Goal: Information Seeking & Learning: Compare options

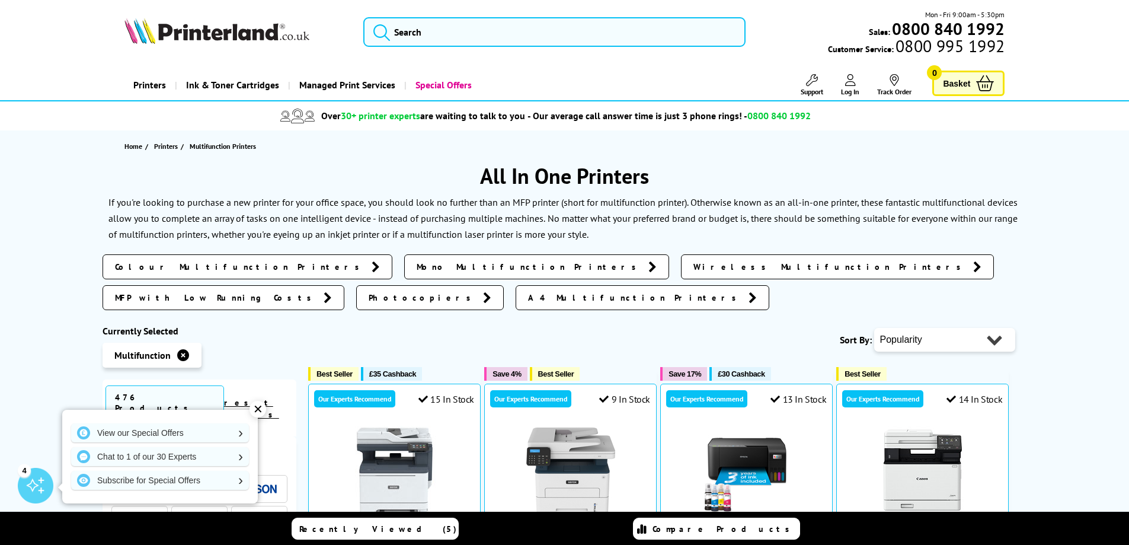
scroll to position [237, 0]
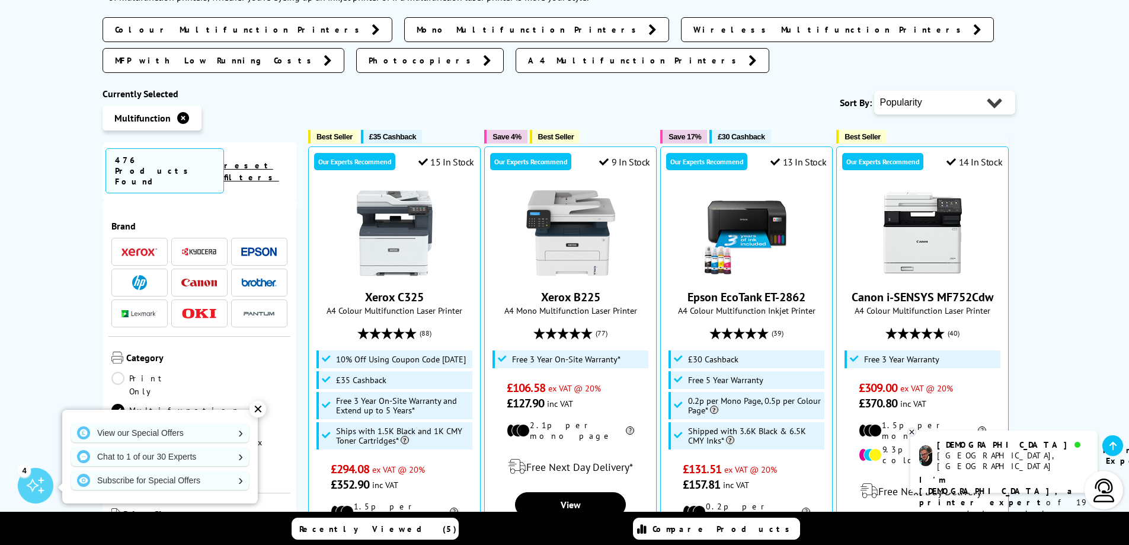
click at [198, 247] on img at bounding box center [199, 251] width 36 height 9
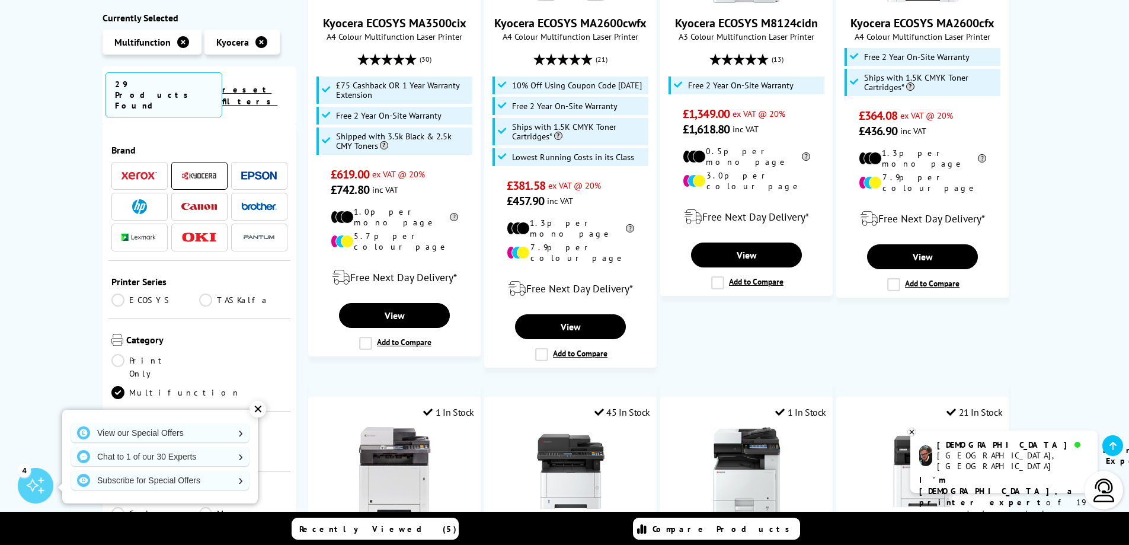
scroll to position [415, 0]
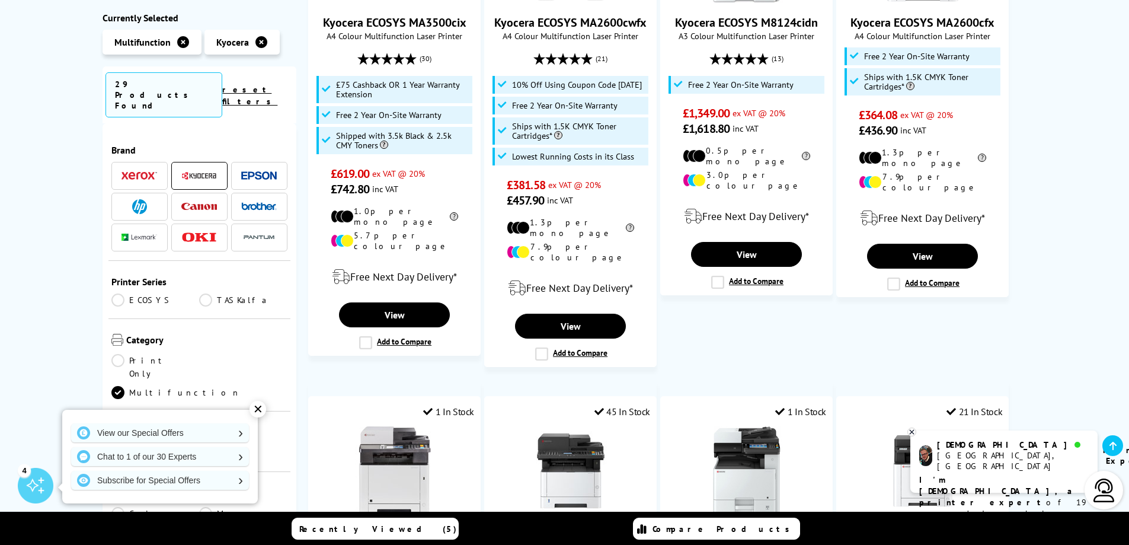
click at [256, 403] on div "✕" at bounding box center [257, 409] width 17 height 17
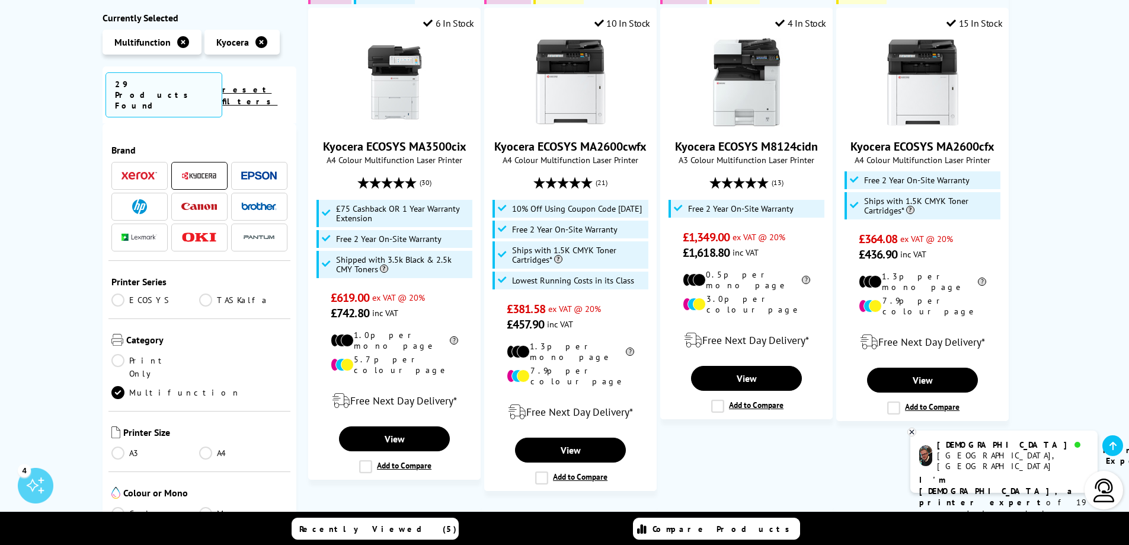
scroll to position [178, 0]
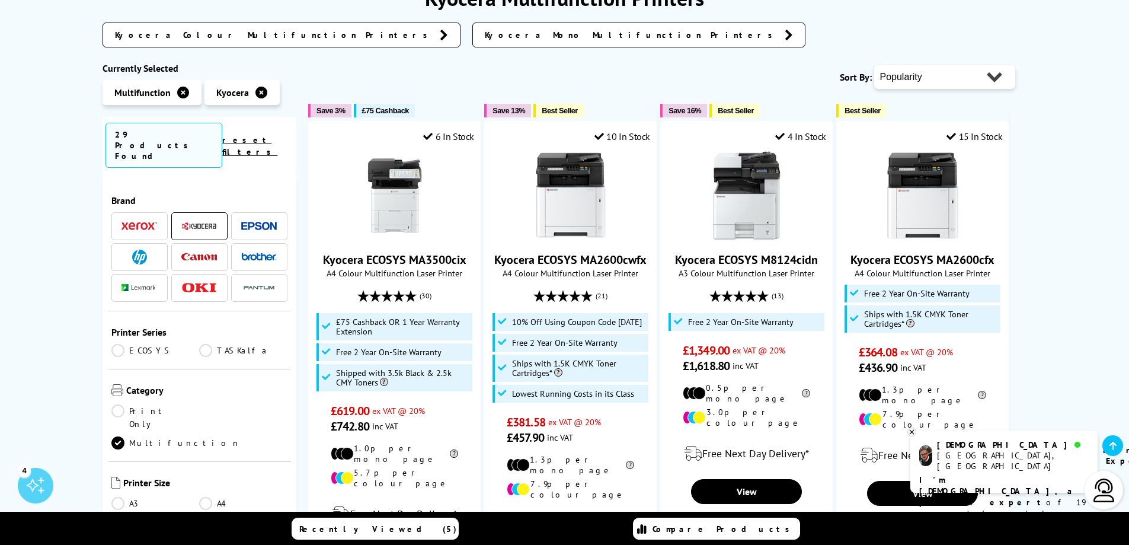
click at [993, 85] on select "Popularity Rating Price - Low to High Price - High to Low Running Costs - Low t…" at bounding box center [944, 77] width 141 height 24
select select "Price Ascending"
click at [874, 65] on select "Popularity Rating Price - Low to High Price - High to Low Running Costs - Low t…" at bounding box center [944, 77] width 141 height 24
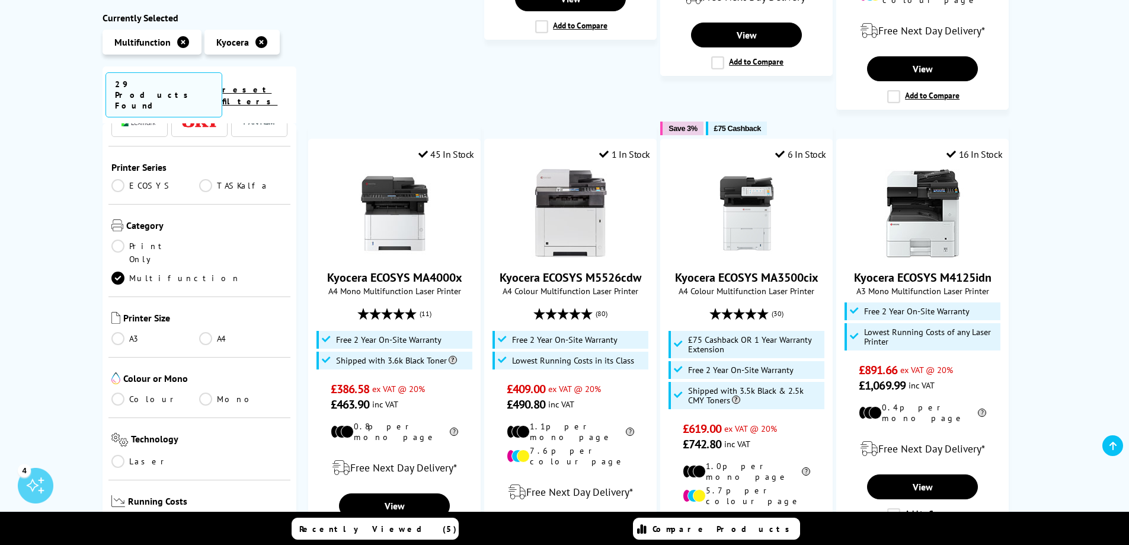
scroll to position [119, 0]
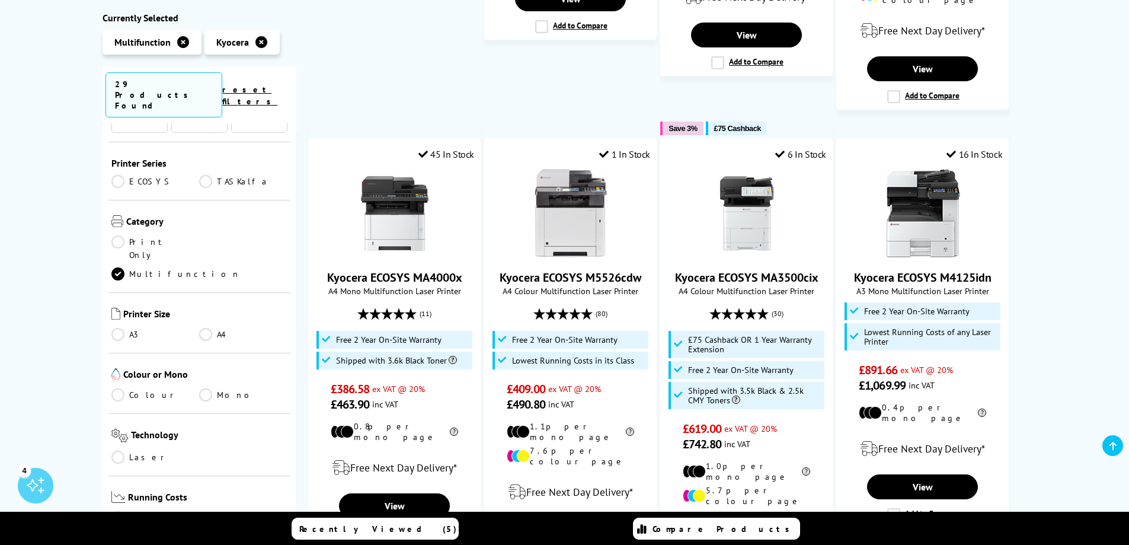
click at [206, 388] on link "Mono" at bounding box center [243, 394] width 88 height 13
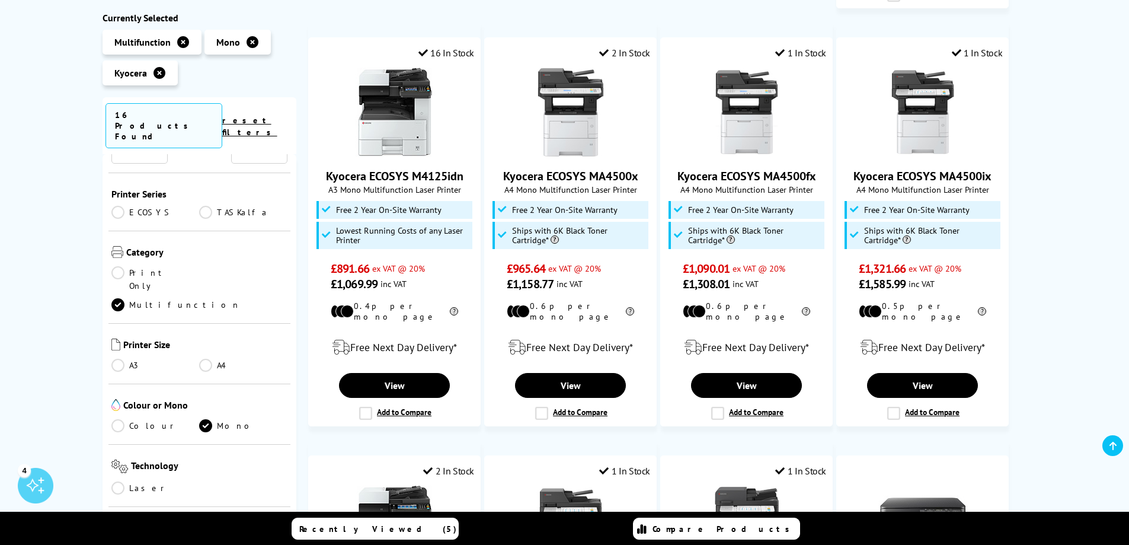
scroll to position [652, 0]
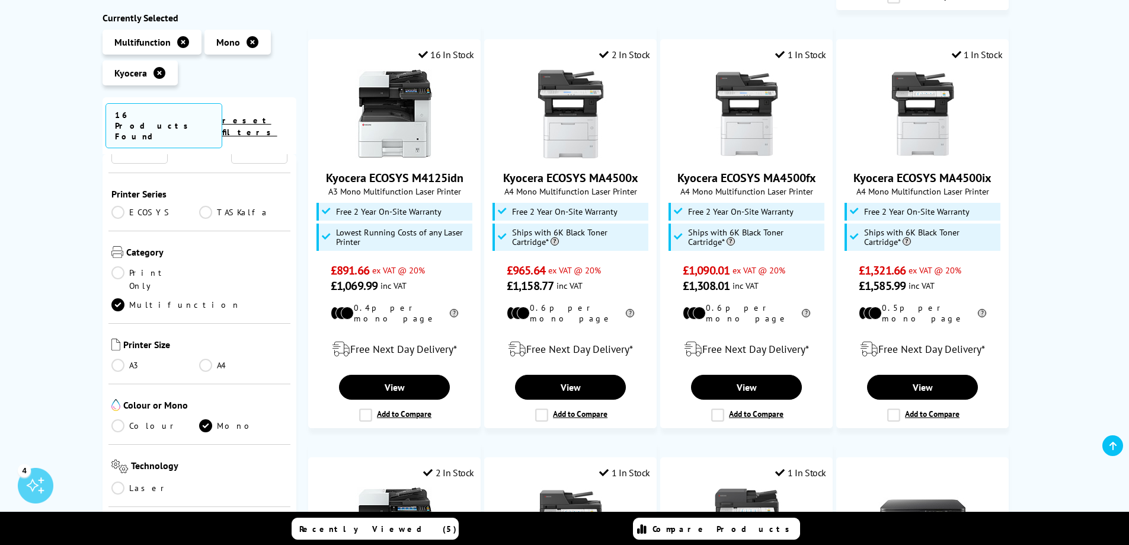
click at [203, 359] on link "A4" at bounding box center [243, 365] width 88 height 13
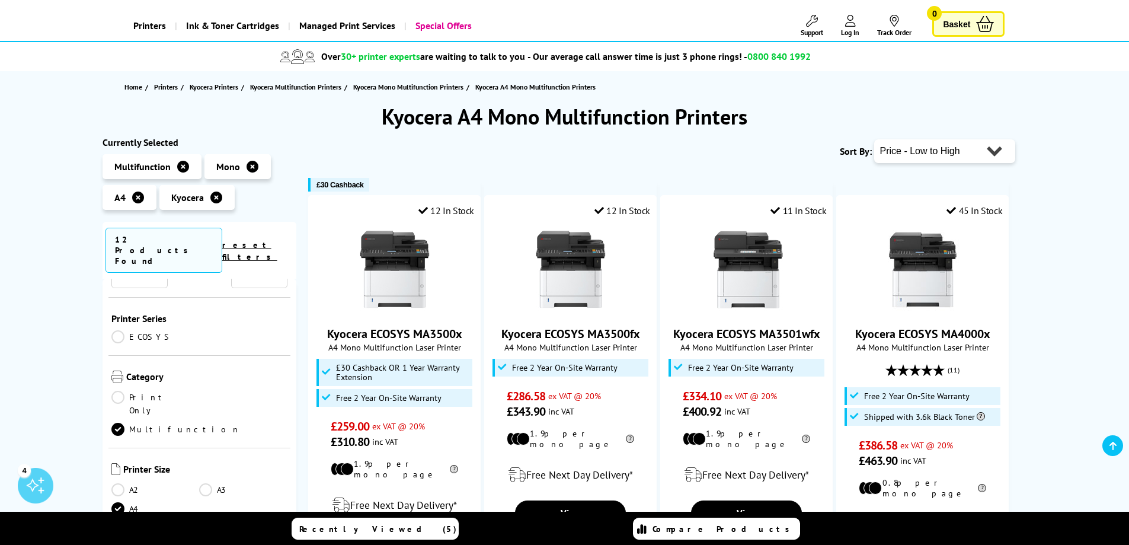
scroll to position [237, 0]
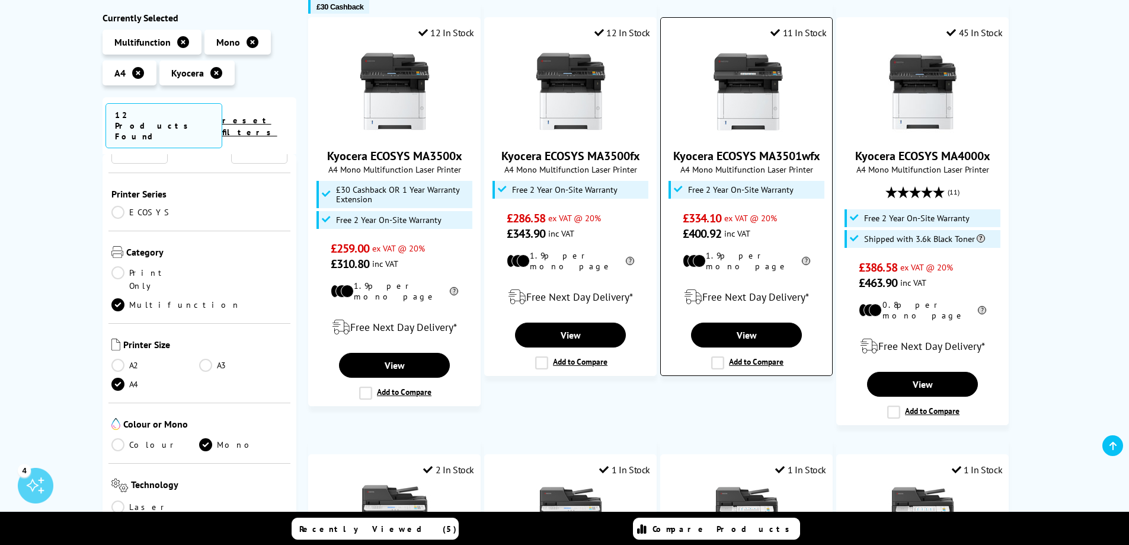
click at [756, 153] on link "Kyocera ECOSYS MA3501wfx" at bounding box center [746, 155] width 147 height 15
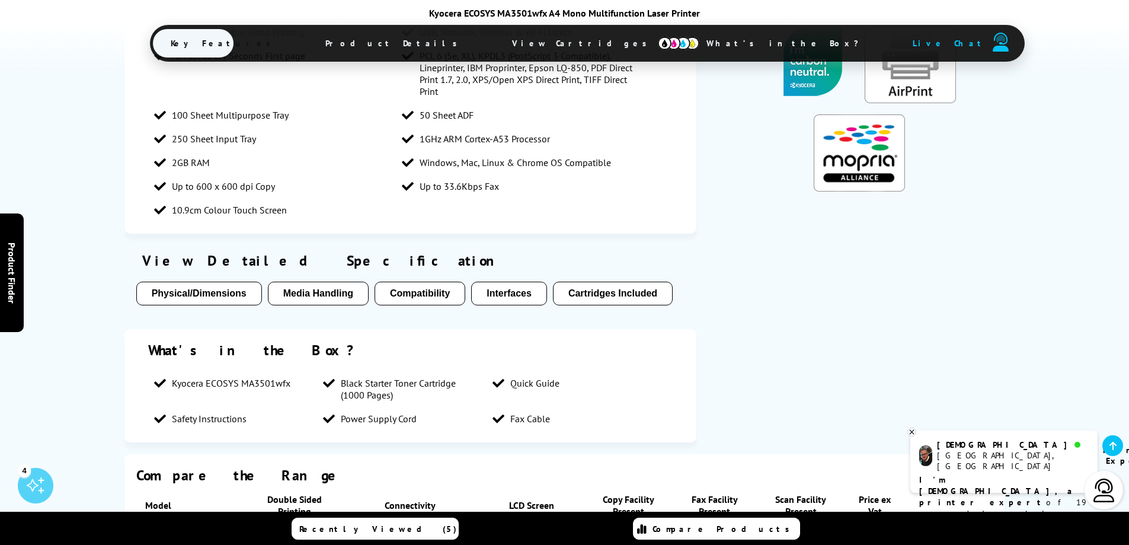
scroll to position [1126, 0]
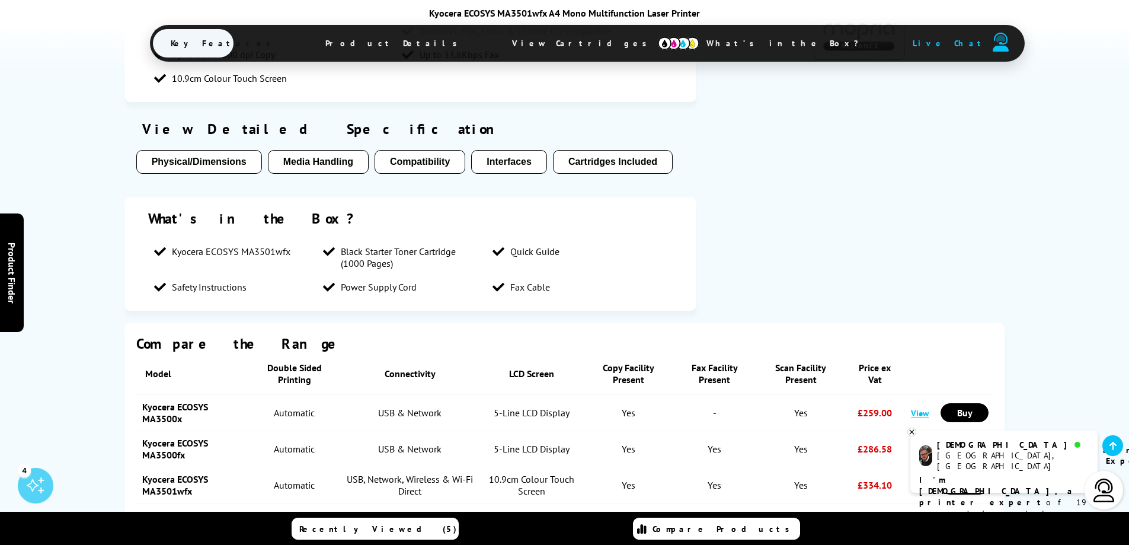
click at [622, 146] on div "View Detailed Specification Physical/Dimensions Media Handling Compatibility In…" at bounding box center [410, 150] width 572 height 72
click at [622, 162] on button "Cartridges Included" at bounding box center [613, 162] width 120 height 24
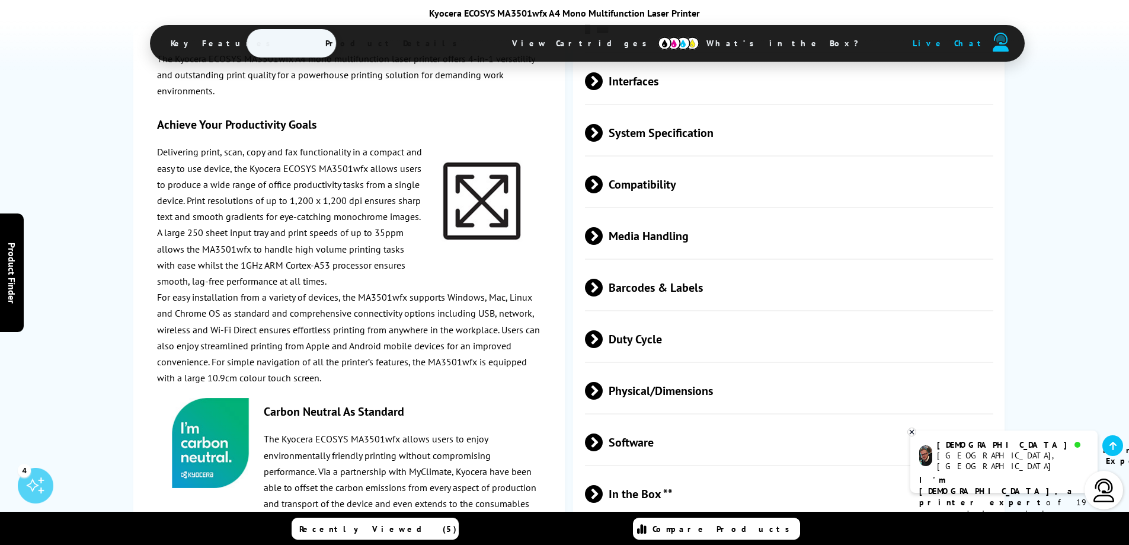
scroll to position [2578, 0]
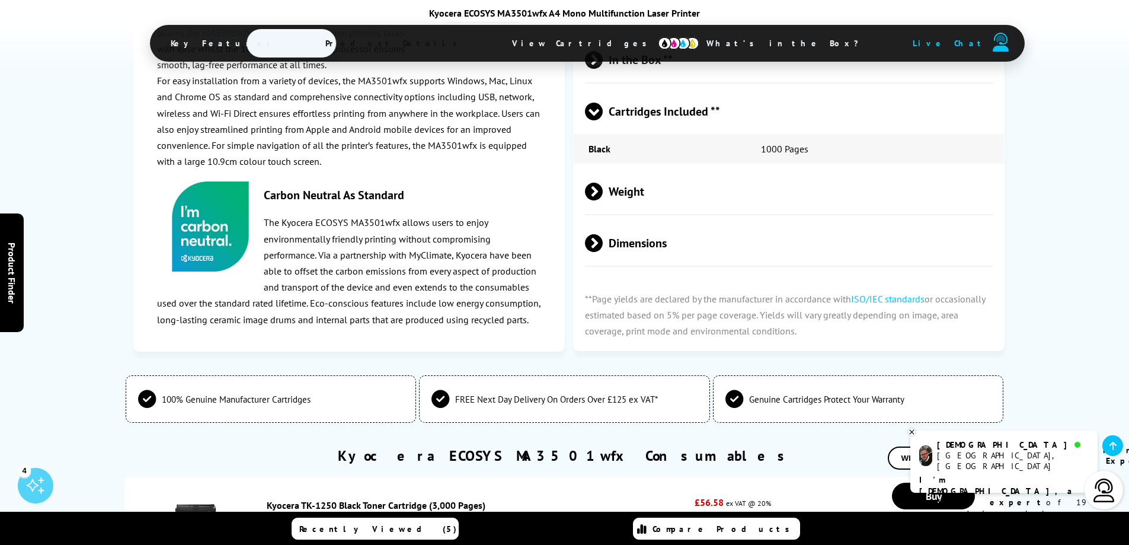
click at [537, 33] on span "View Cartridges" at bounding box center [584, 43] width 181 height 31
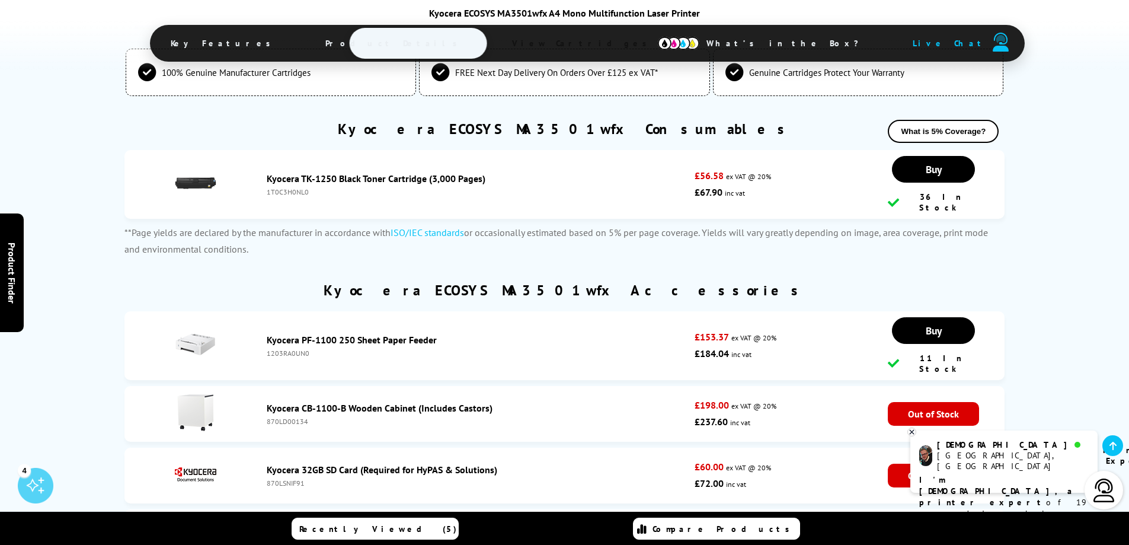
scroll to position [2905, 0]
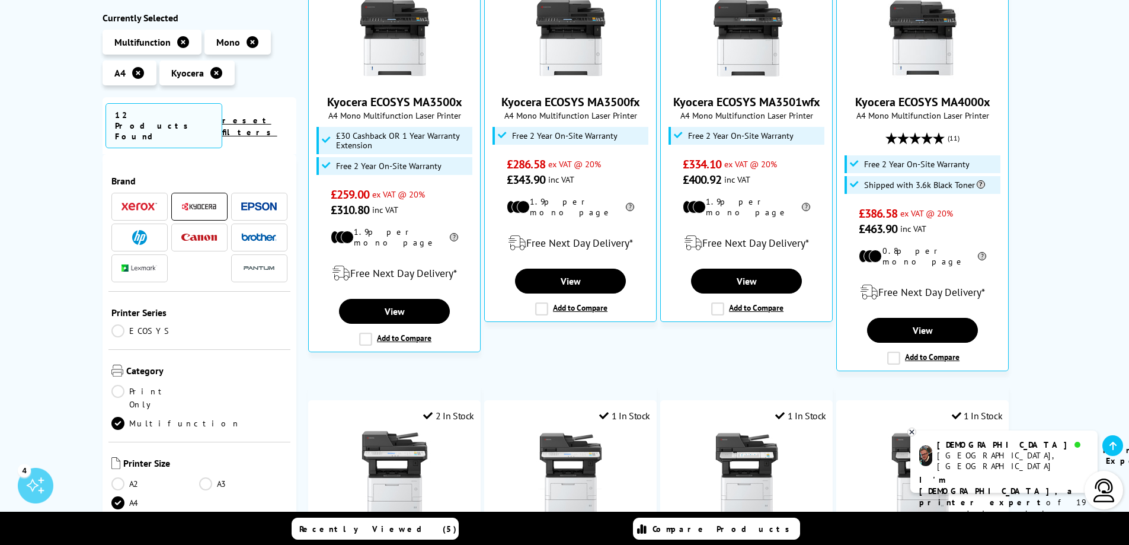
scroll to position [296, 0]
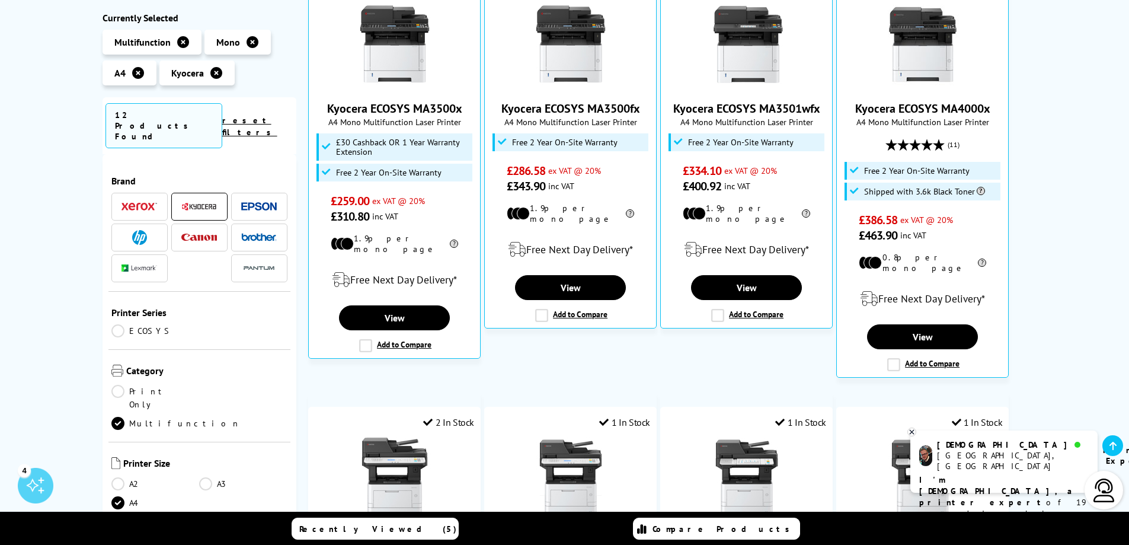
click at [1048, 312] on div "Kyocera A4 Mono Multifunction Printers Currently Selected Multifunction Mono A4" at bounding box center [564, 539] width 1129 height 1348
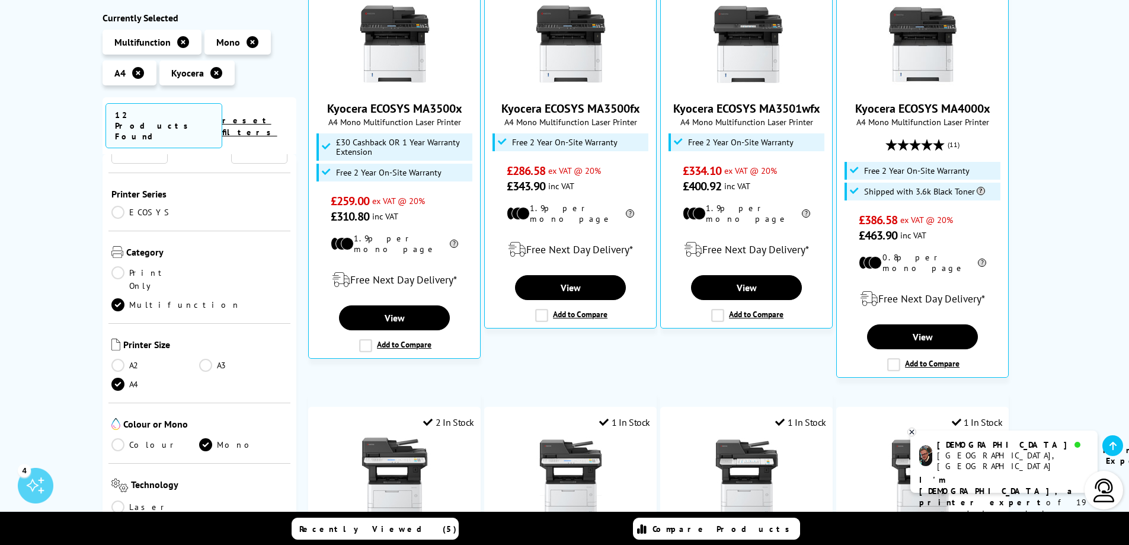
click at [120, 438] on link "Colour" at bounding box center [155, 444] width 88 height 13
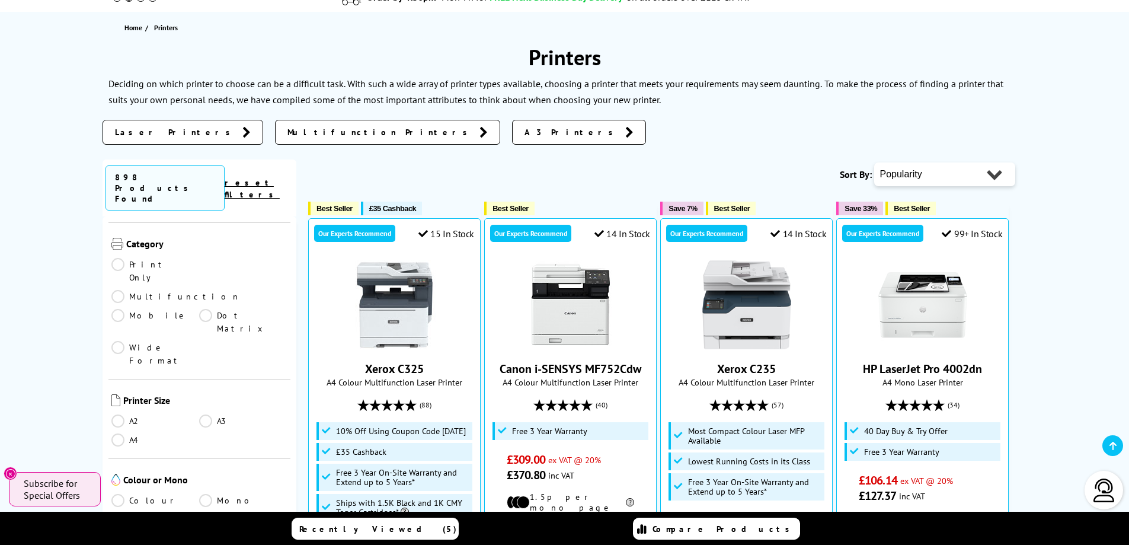
scroll to position [178, 0]
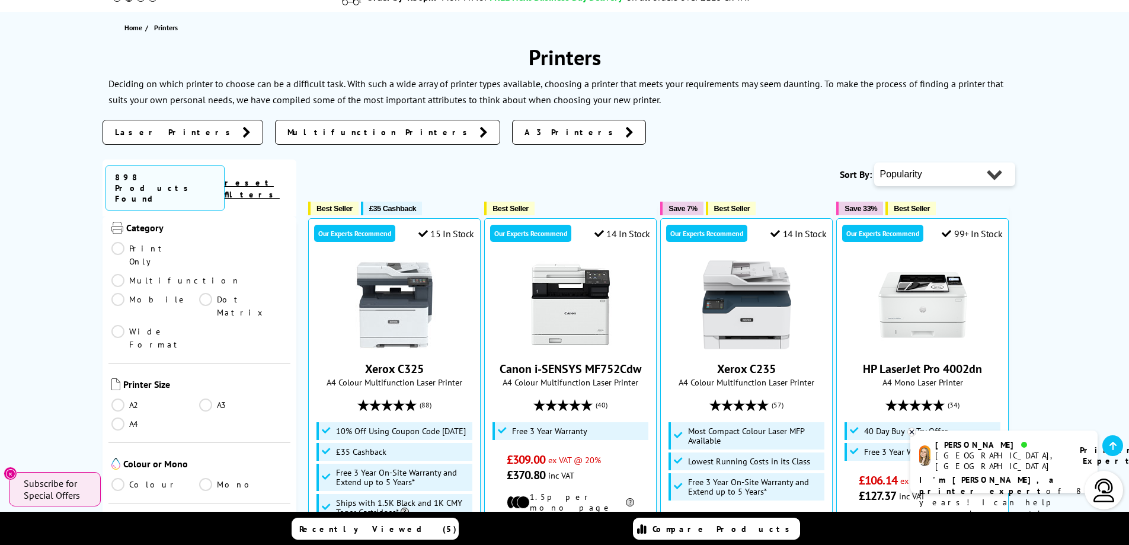
click at [203, 274] on link "Multifunction" at bounding box center [175, 280] width 129 height 13
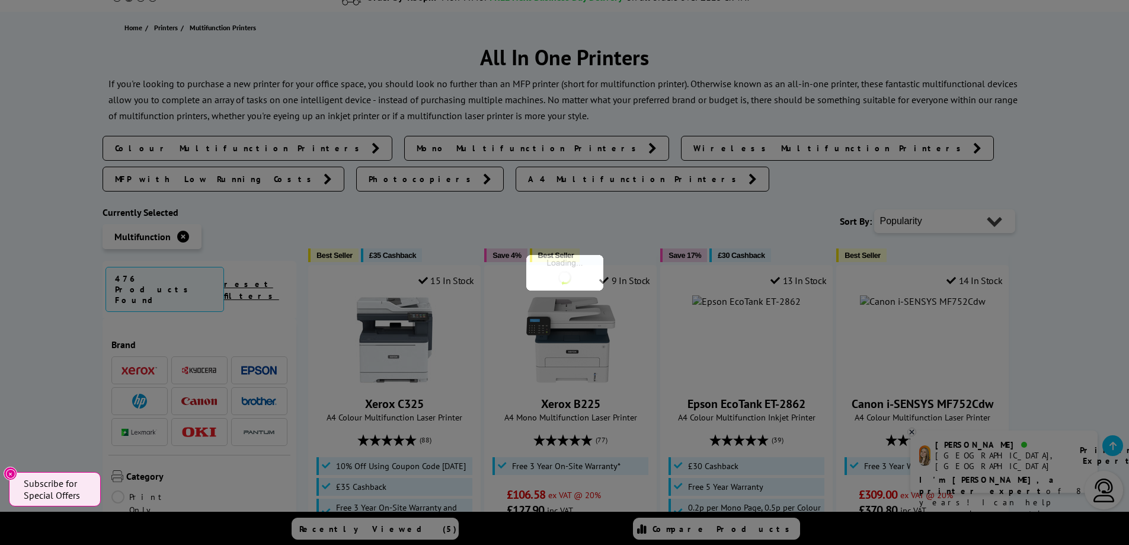
scroll to position [178, 0]
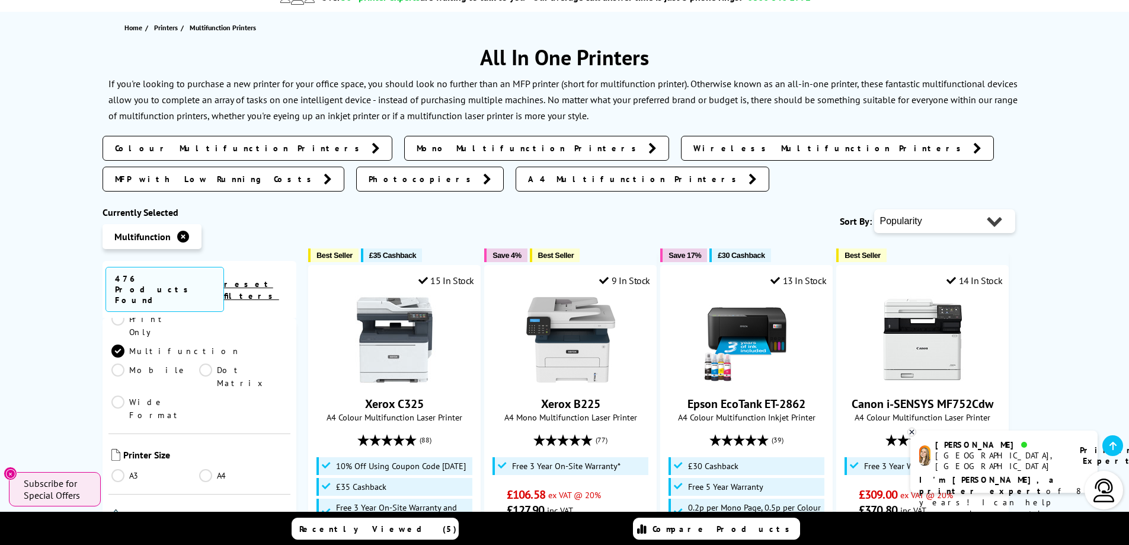
click at [199, 469] on link "A4" at bounding box center [243, 475] width 88 height 13
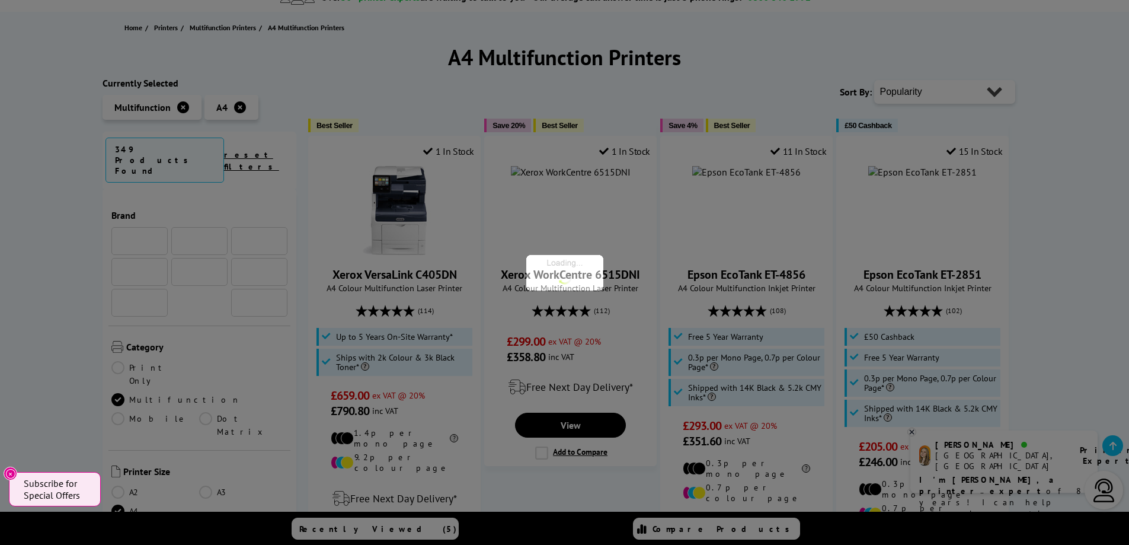
scroll to position [178, 0]
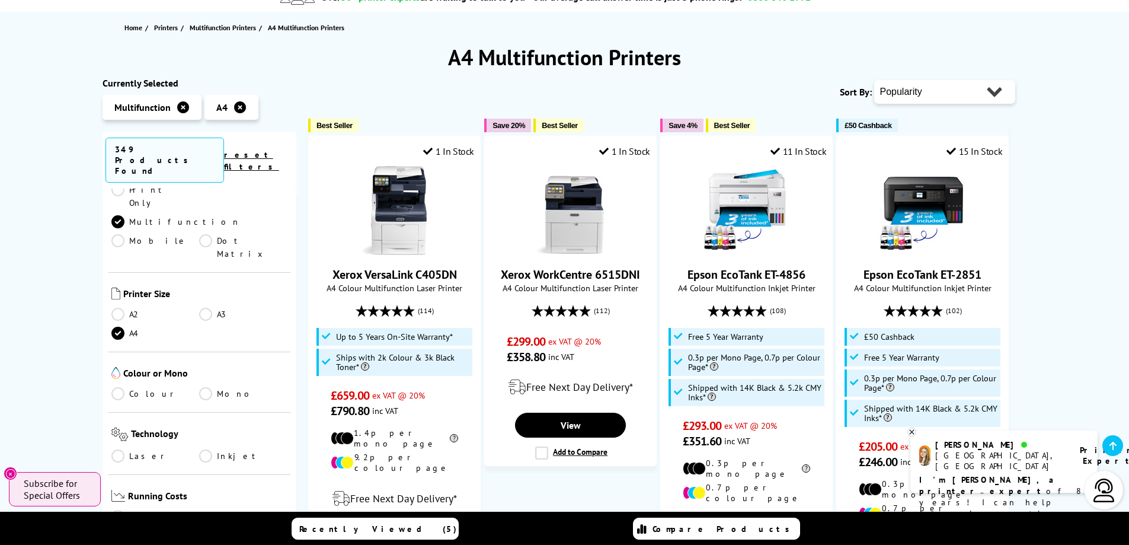
click at [203, 387] on link "Mono" at bounding box center [243, 393] width 88 height 13
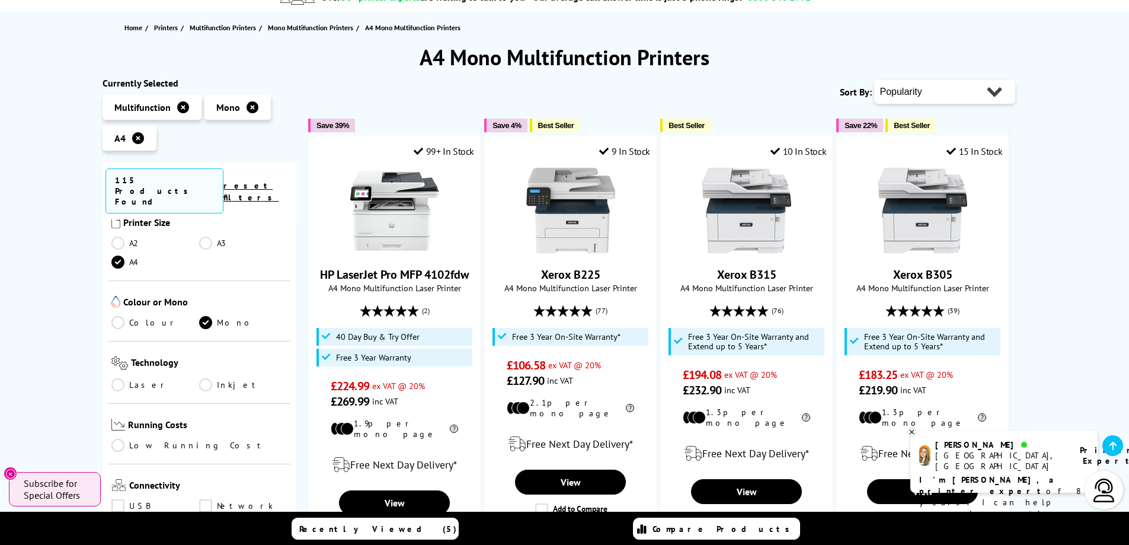
scroll to position [296, 0]
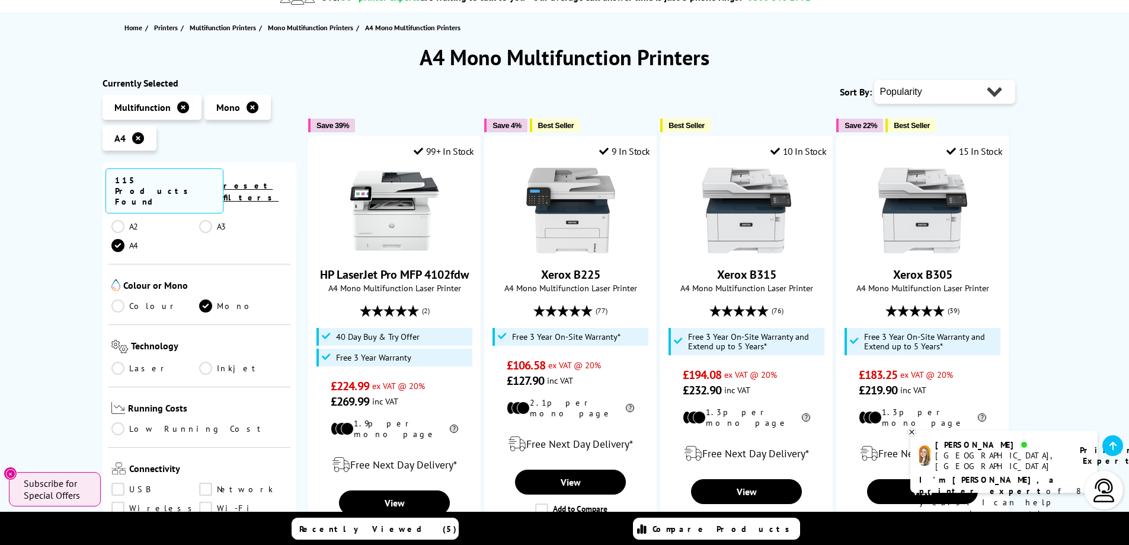
click at [120, 361] on link "Laser" at bounding box center [155, 367] width 88 height 13
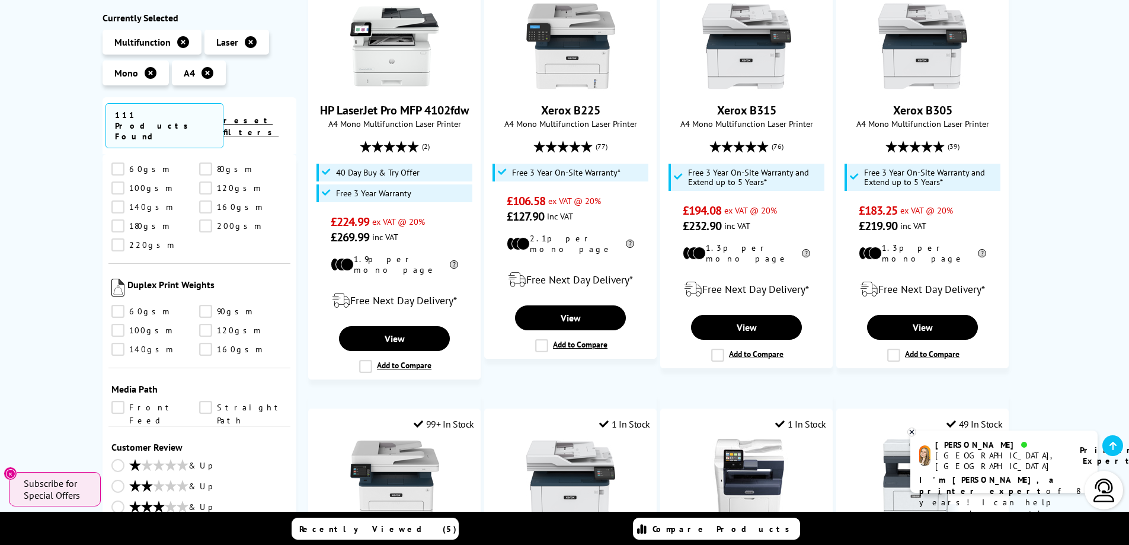
scroll to position [178, 0]
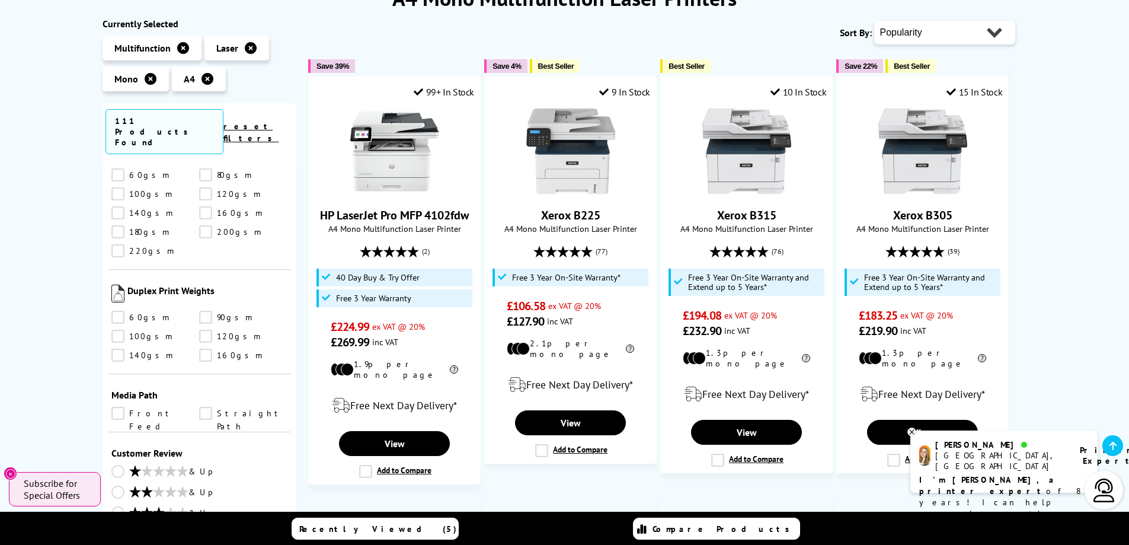
click at [912, 427] on icon at bounding box center [912, 431] width 8 height 9
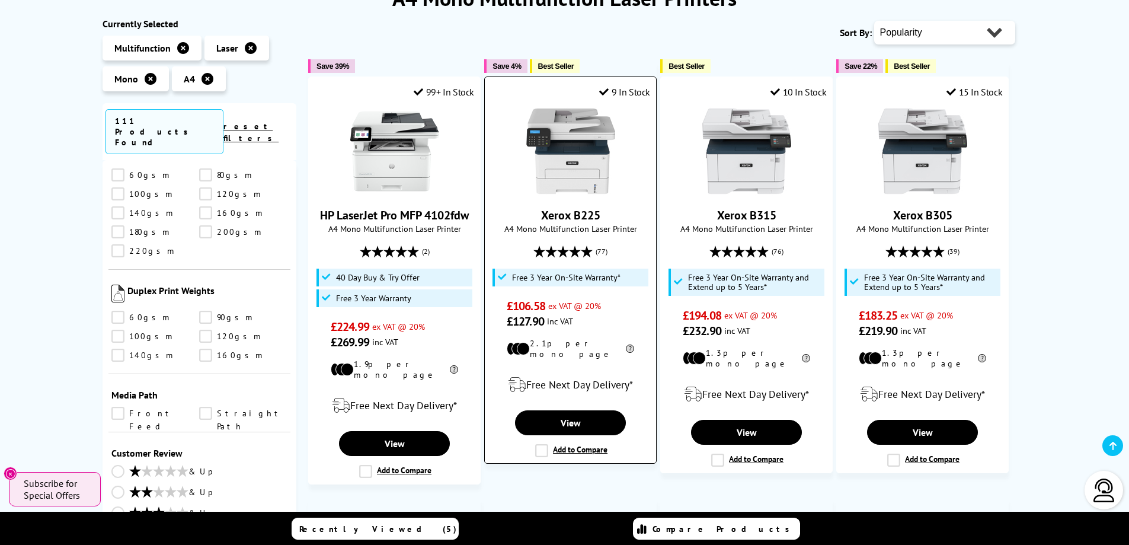
click at [578, 217] on link "Xerox B225" at bounding box center [570, 214] width 59 height 15
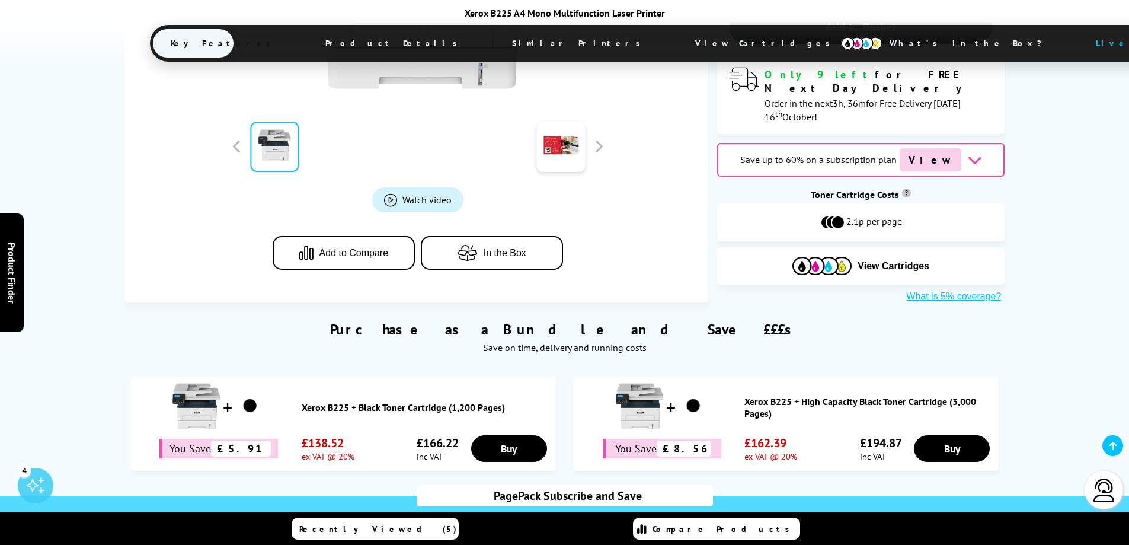
scroll to position [474, 0]
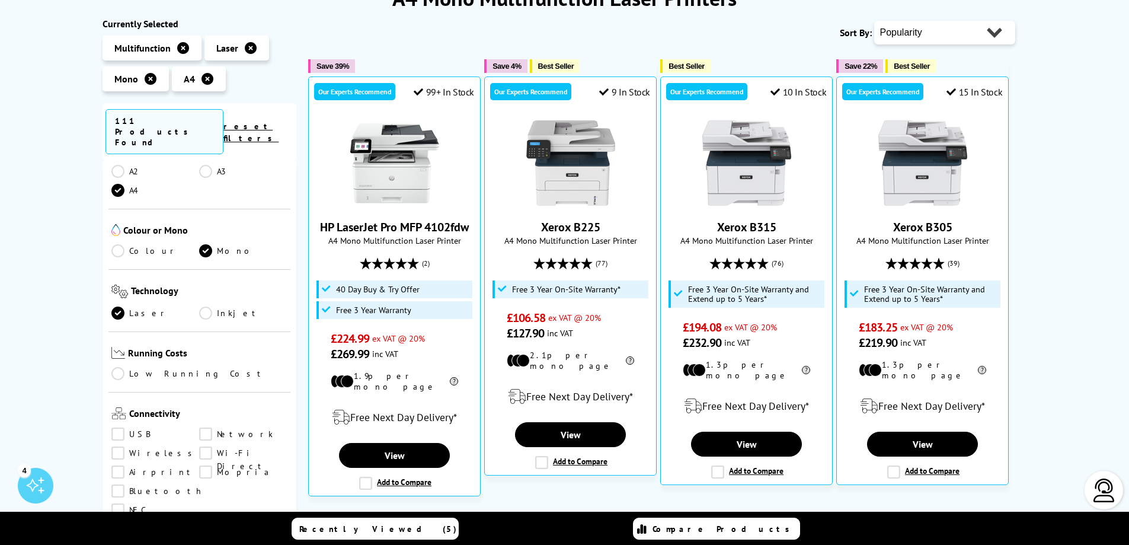
scroll to position [296, 0]
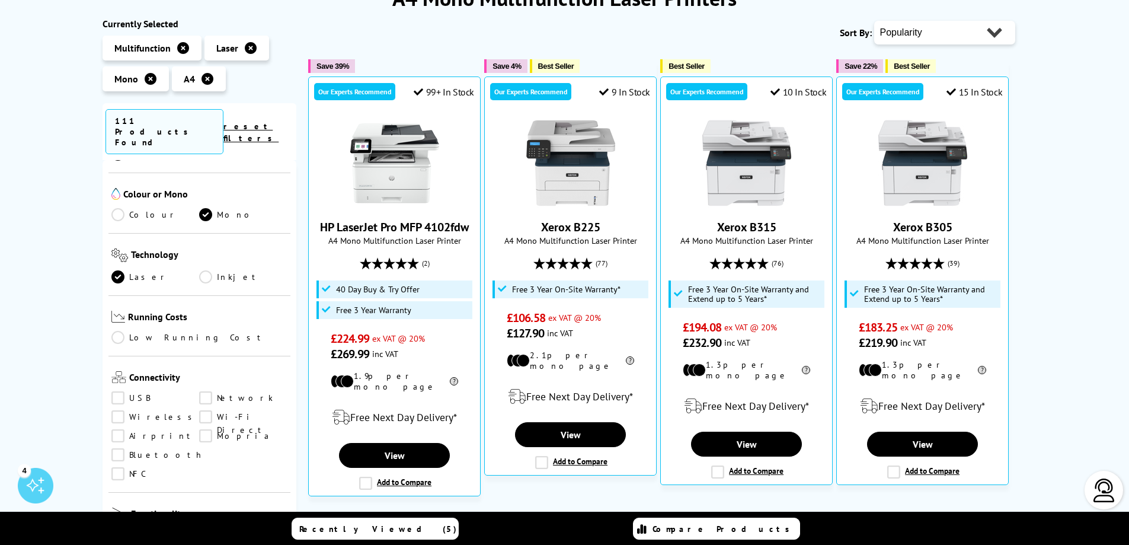
click at [978, 33] on select "Popularity Rating Price - Low to High Price - High to Low Running Costs - Low t…" at bounding box center [944, 33] width 141 height 24
select select "Price Ascending"
click at [874, 21] on select "Popularity Rating Price - Low to High Price - High to Low Running Costs - Low t…" at bounding box center [944, 33] width 141 height 24
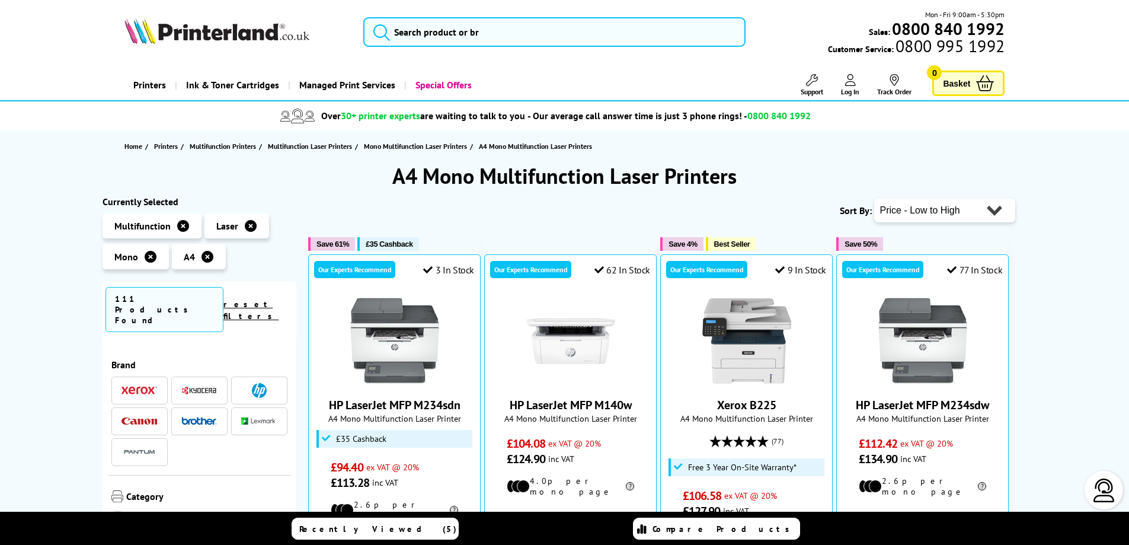
click at [964, 214] on select "Popularity Rating Price - Low to High Price - High to Low Running Costs - Low t…" at bounding box center [944, 211] width 141 height 24
select select "Running Costs"
click at [874, 199] on select "Popularity Rating Price - Low to High Price - High to Low Running Costs - Low t…" at bounding box center [944, 211] width 141 height 24
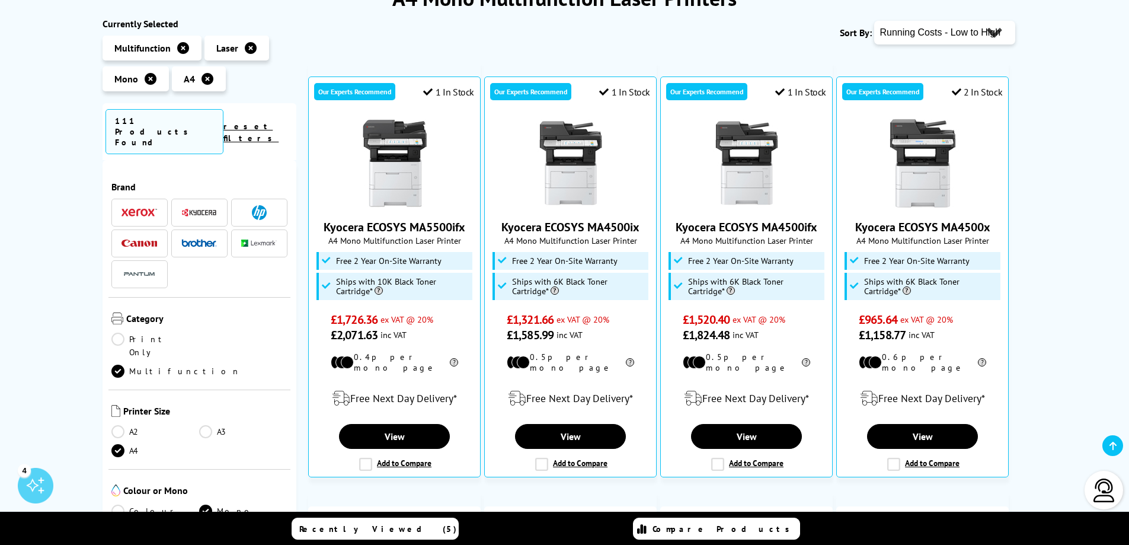
scroll to position [178, 0]
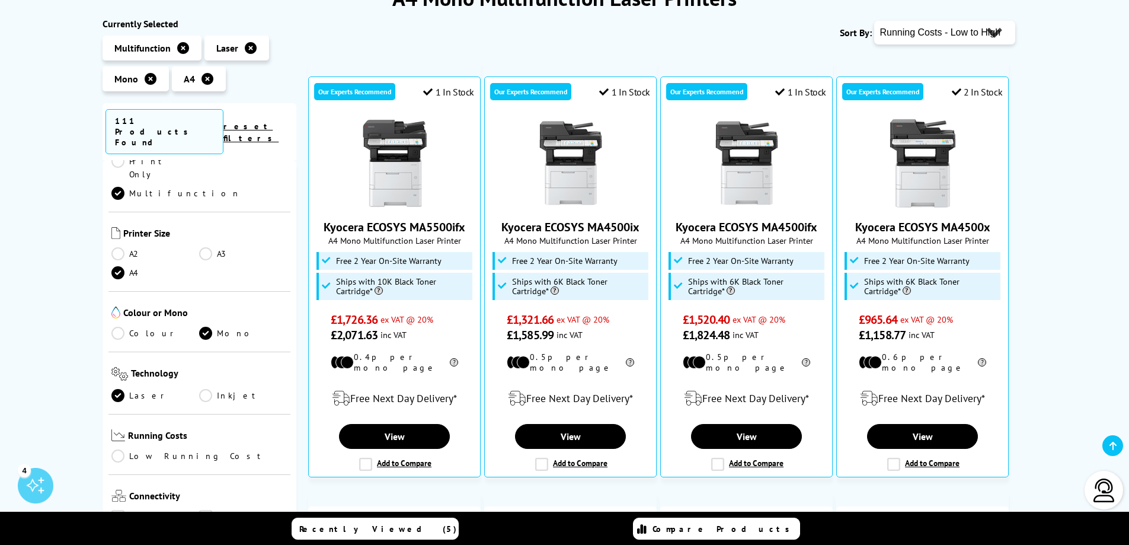
click at [121, 327] on link "Colour" at bounding box center [155, 333] width 88 height 13
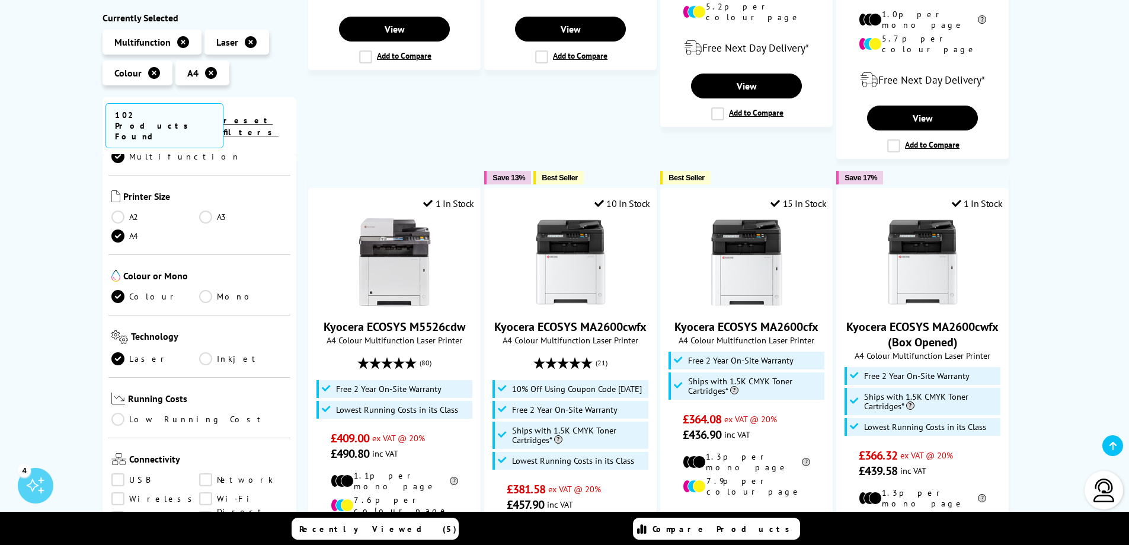
scroll to position [711, 0]
